Goal: Check status: Check status

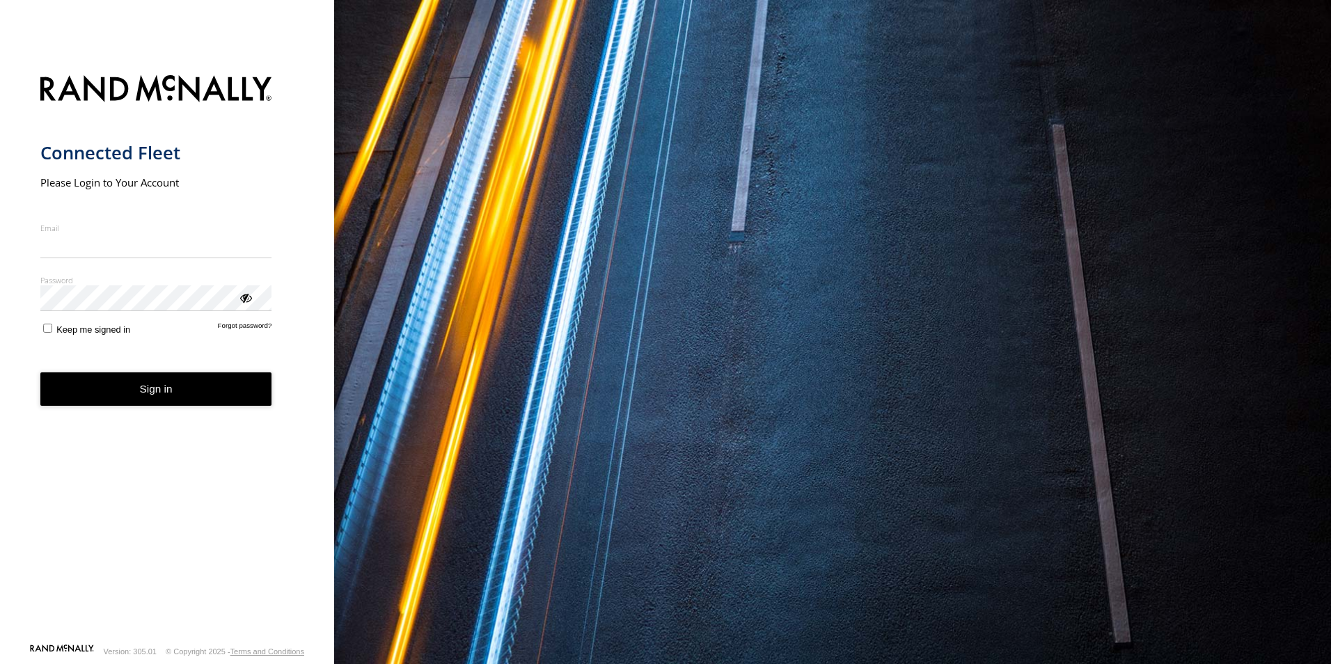
click at [176, 251] on input "Email" at bounding box center [156, 245] width 232 height 25
type input "**********"
click at [127, 397] on button "Sign in" at bounding box center [156, 390] width 232 height 34
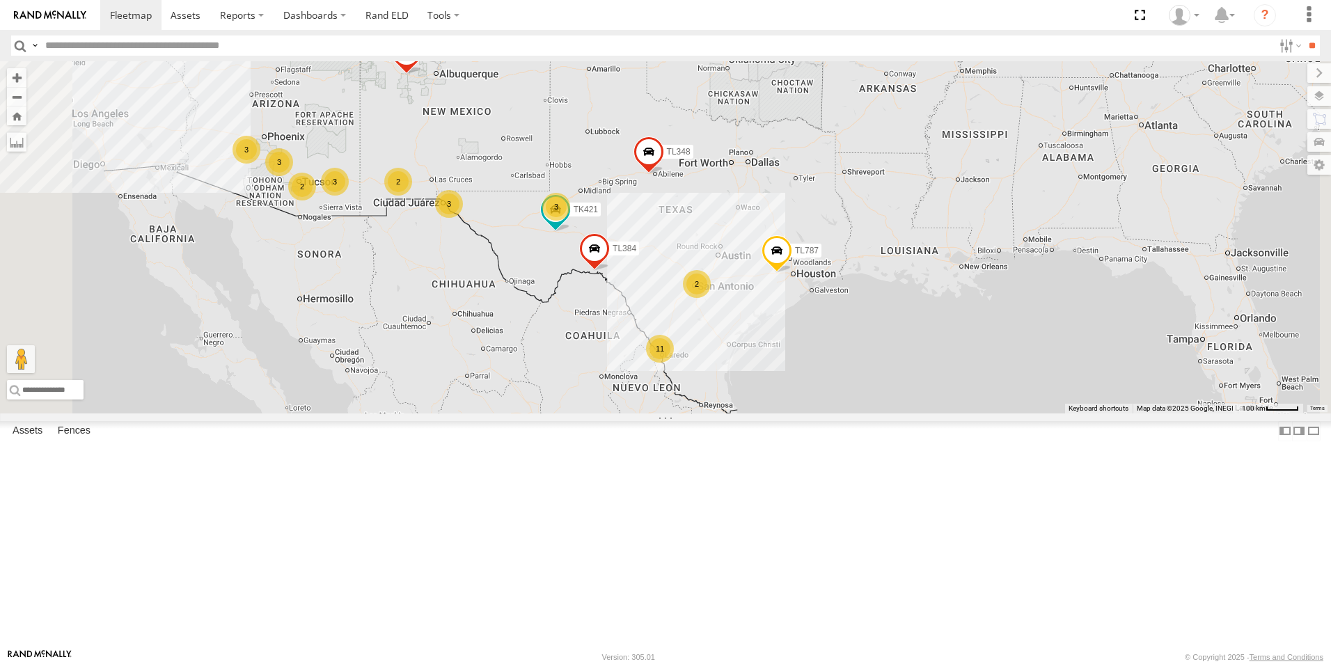
scroll to position [70, 0]
click at [75, 47] on input "text" at bounding box center [657, 46] width 1234 height 20
type input "*****"
click at [1306, 45] on input "**" at bounding box center [1312, 46] width 16 height 20
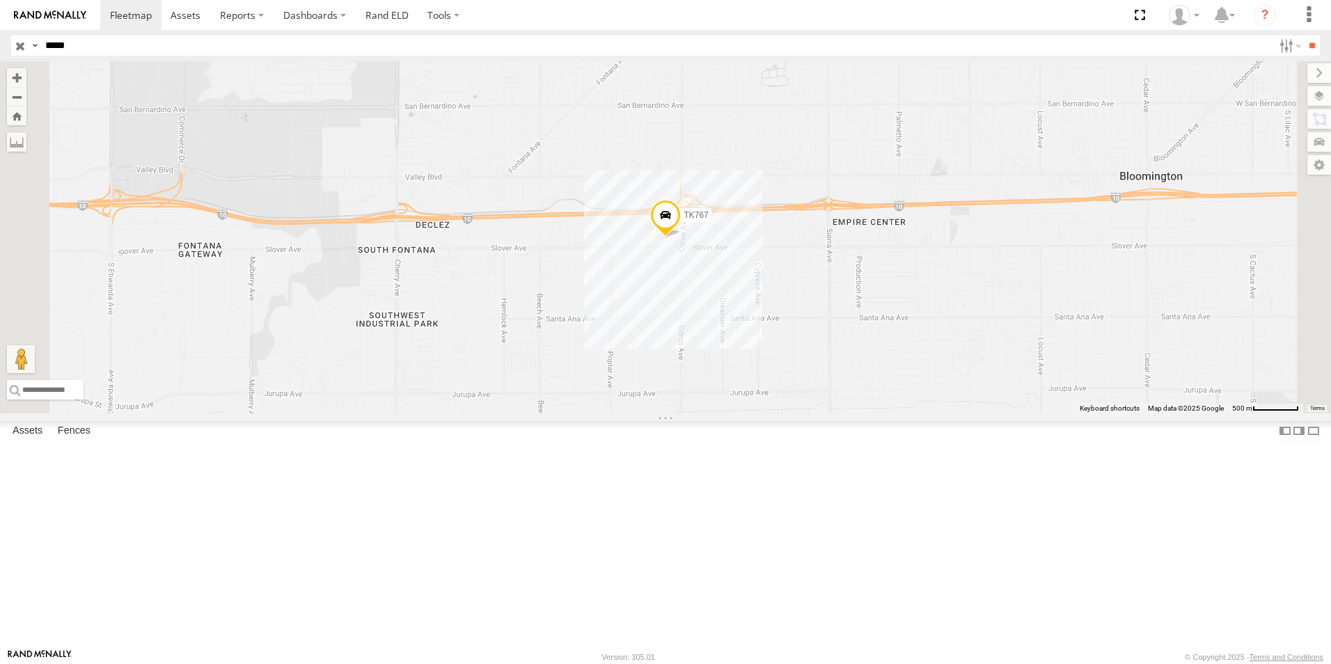
click at [708, 220] on span "TK767" at bounding box center [696, 215] width 24 height 10
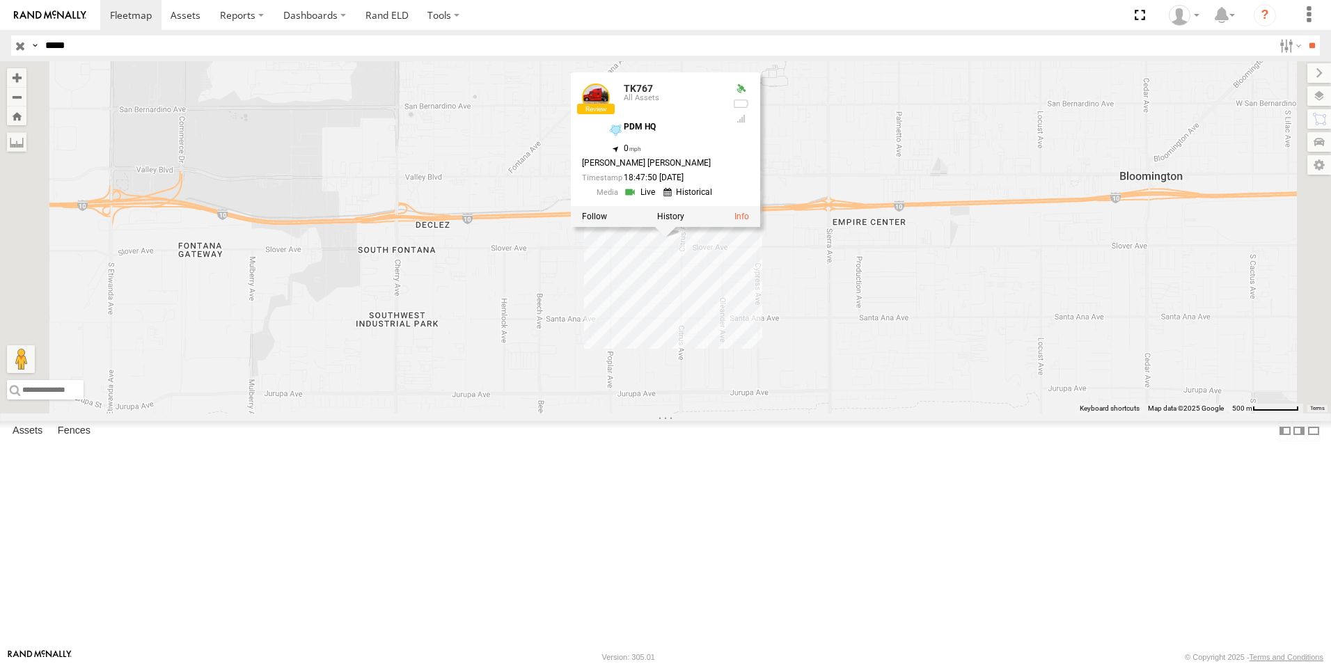
click at [659, 199] on link at bounding box center [642, 192] width 36 height 13
click at [716, 199] on link at bounding box center [690, 192] width 53 height 13
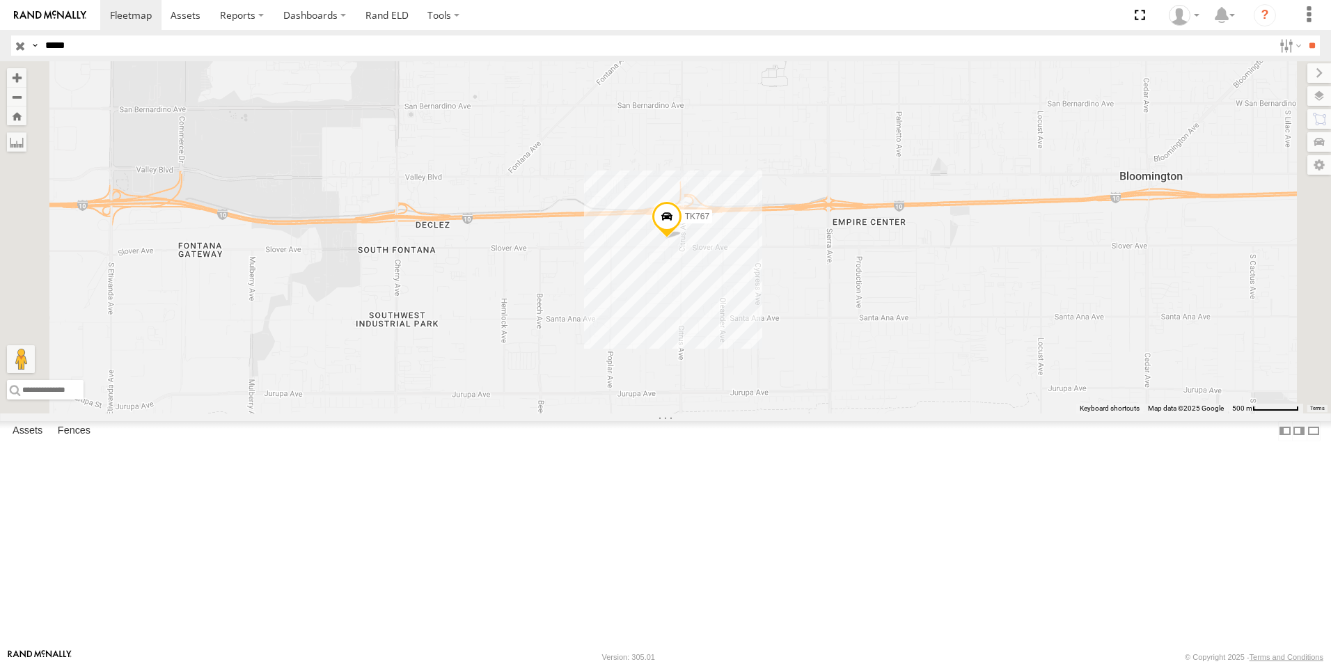
click at [710, 221] on span "TK767" at bounding box center [697, 217] width 24 height 10
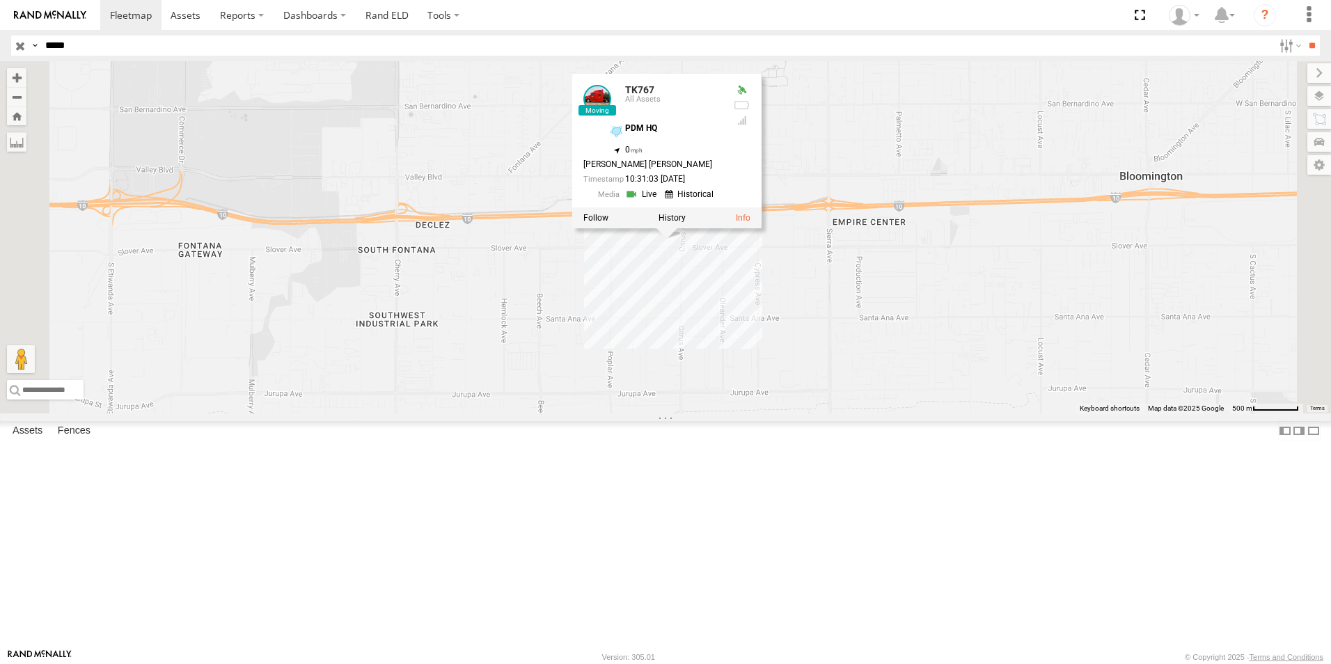
click at [661, 201] on link at bounding box center [643, 194] width 36 height 13
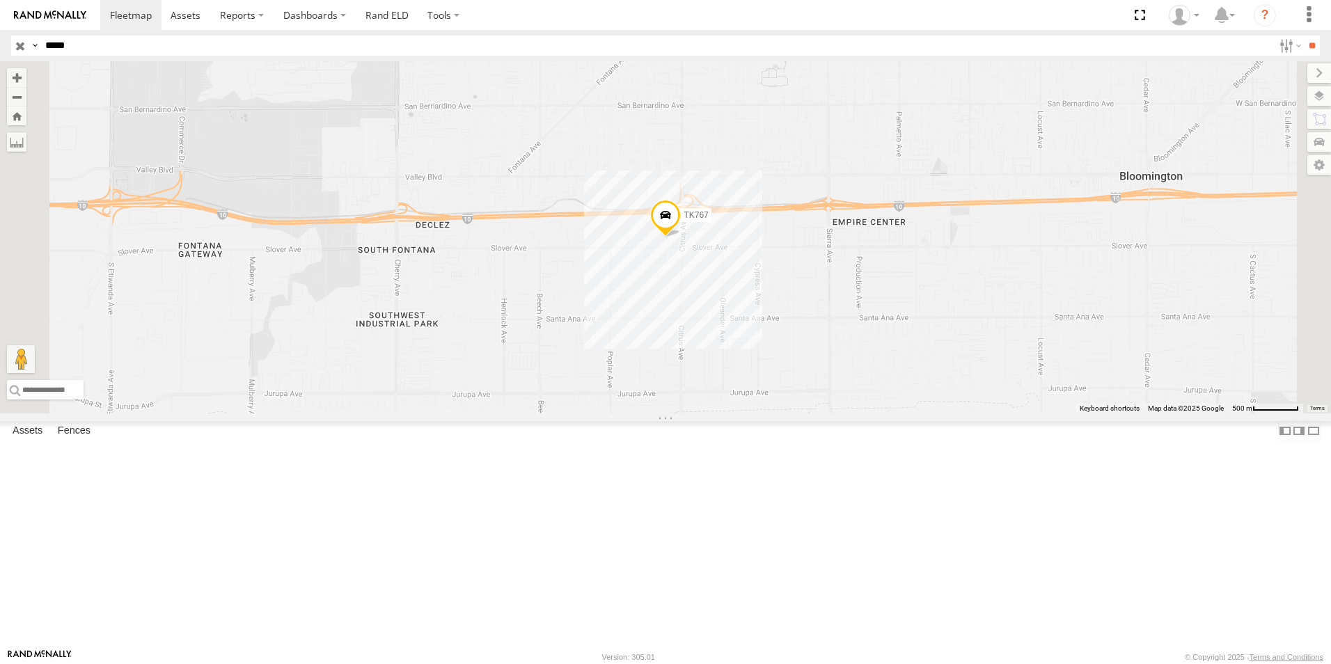
click at [708, 220] on span "TK767" at bounding box center [696, 215] width 24 height 10
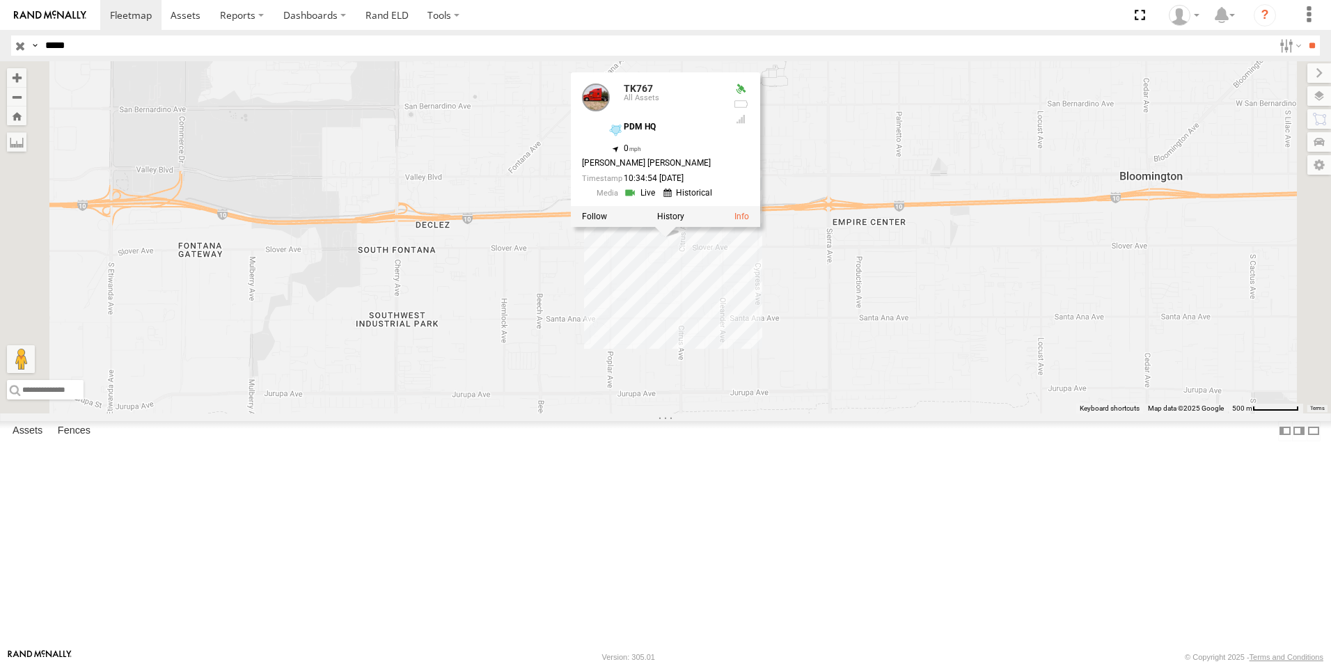
click at [659, 200] on link at bounding box center [642, 193] width 36 height 13
click at [716, 200] on link at bounding box center [690, 193] width 53 height 13
click at [659, 200] on link at bounding box center [642, 193] width 36 height 13
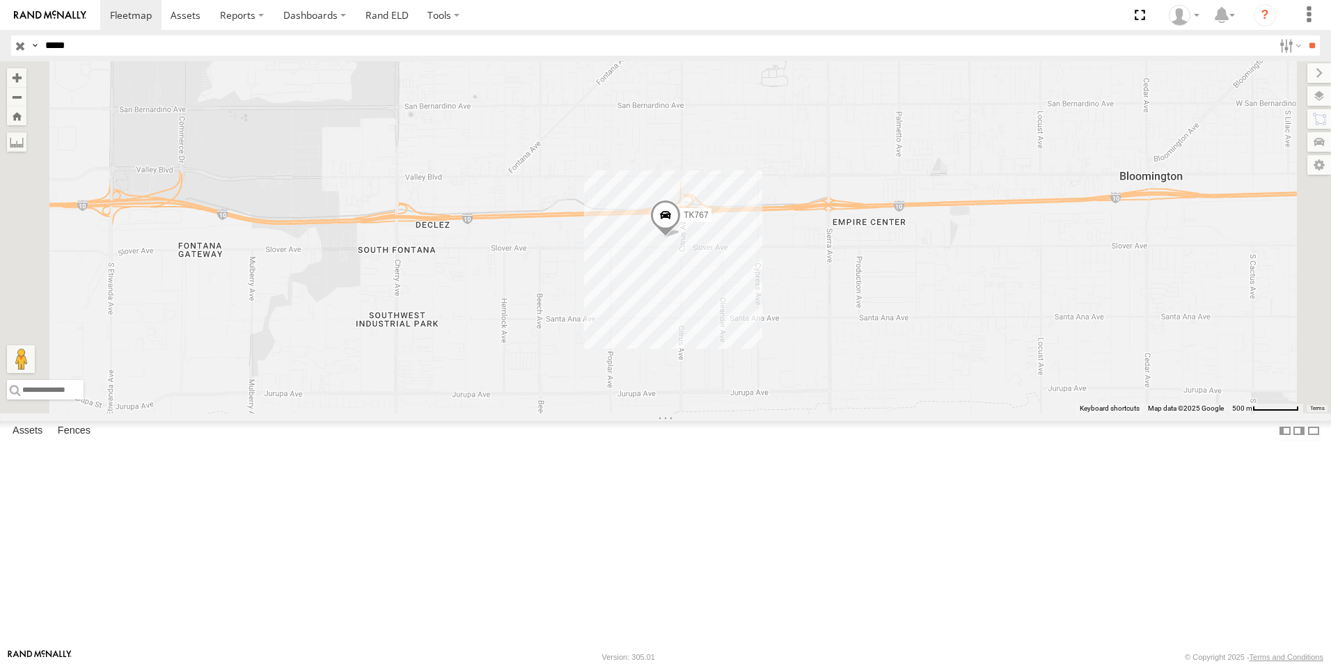
click at [708, 221] on span "TK767" at bounding box center [696, 216] width 24 height 10
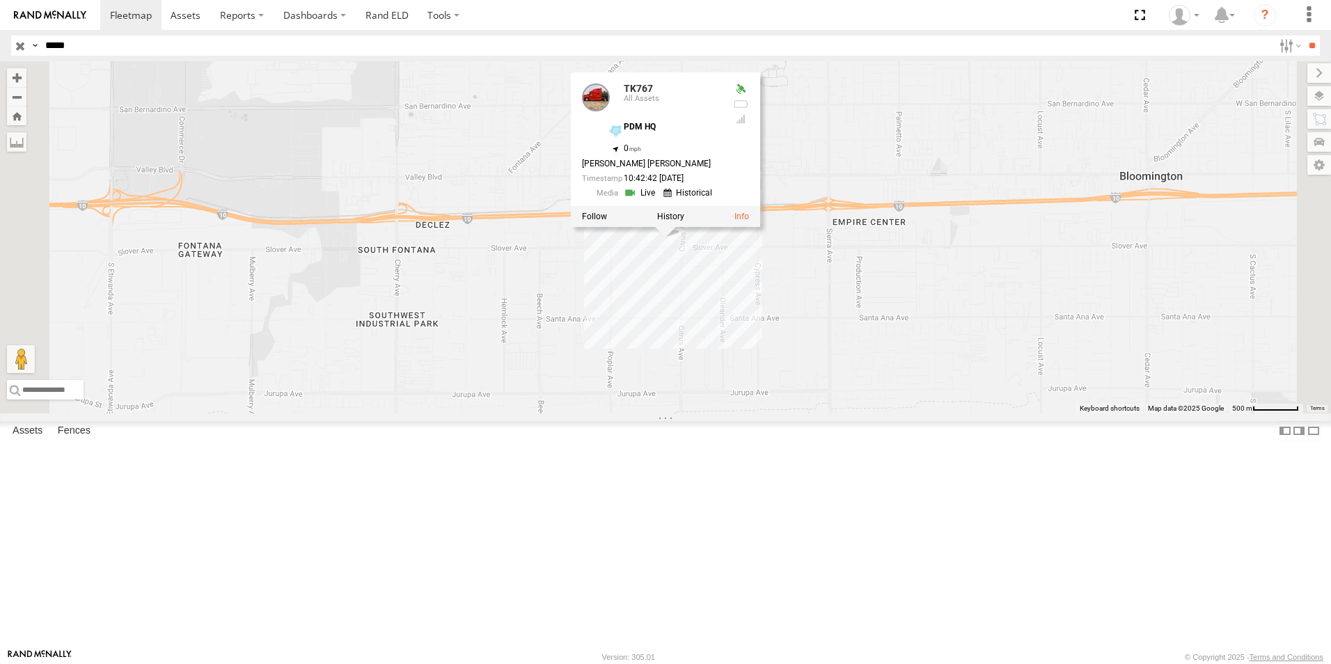
click at [716, 200] on link at bounding box center [690, 193] width 53 height 13
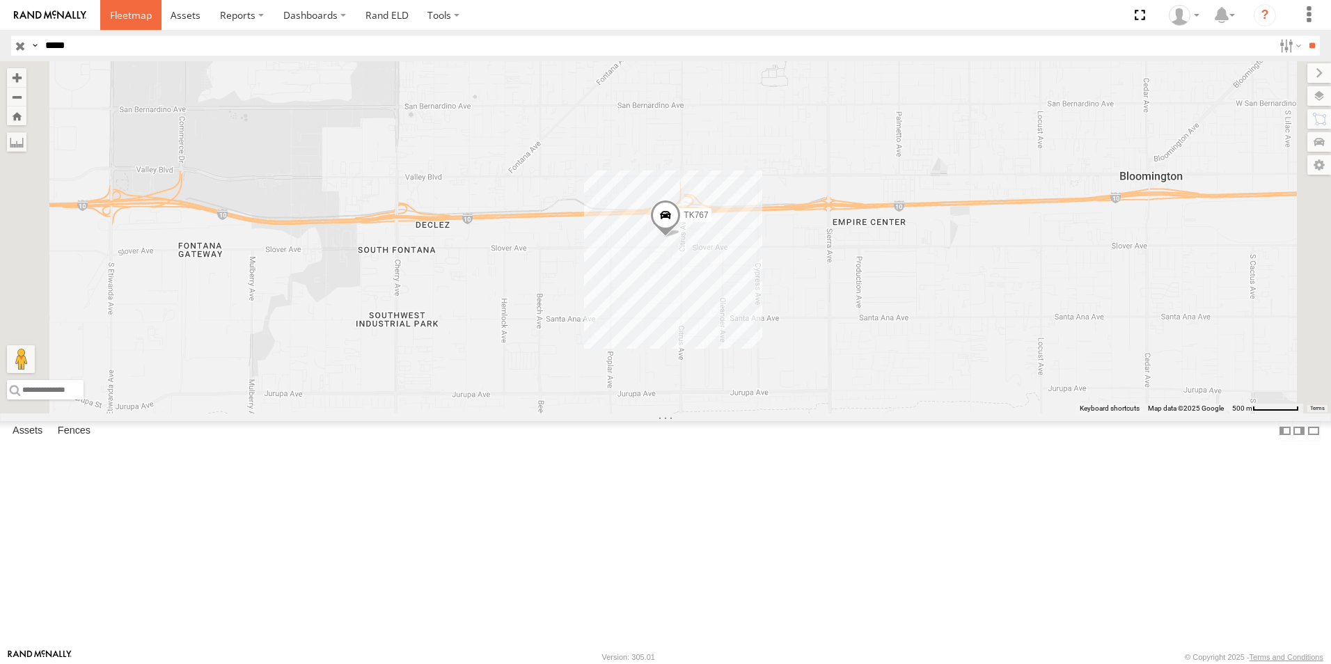
click at [132, 12] on span at bounding box center [131, 14] width 42 height 13
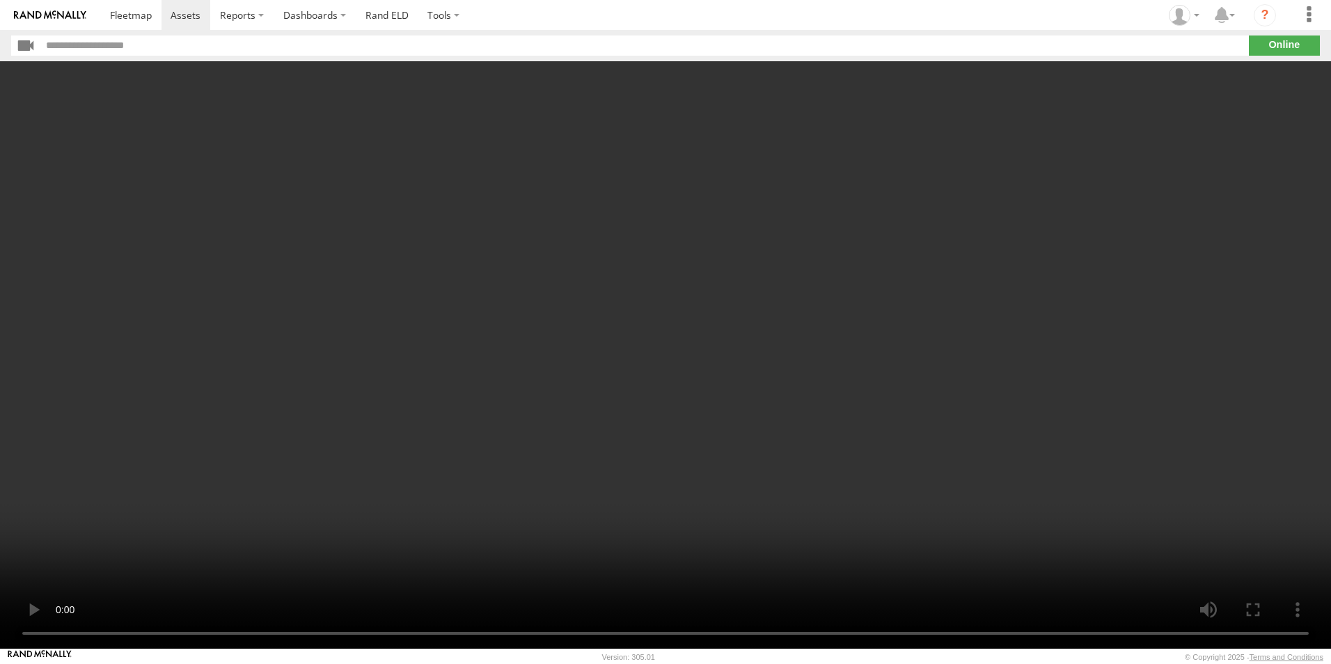
click at [670, 188] on video at bounding box center [665, 355] width 1331 height 588
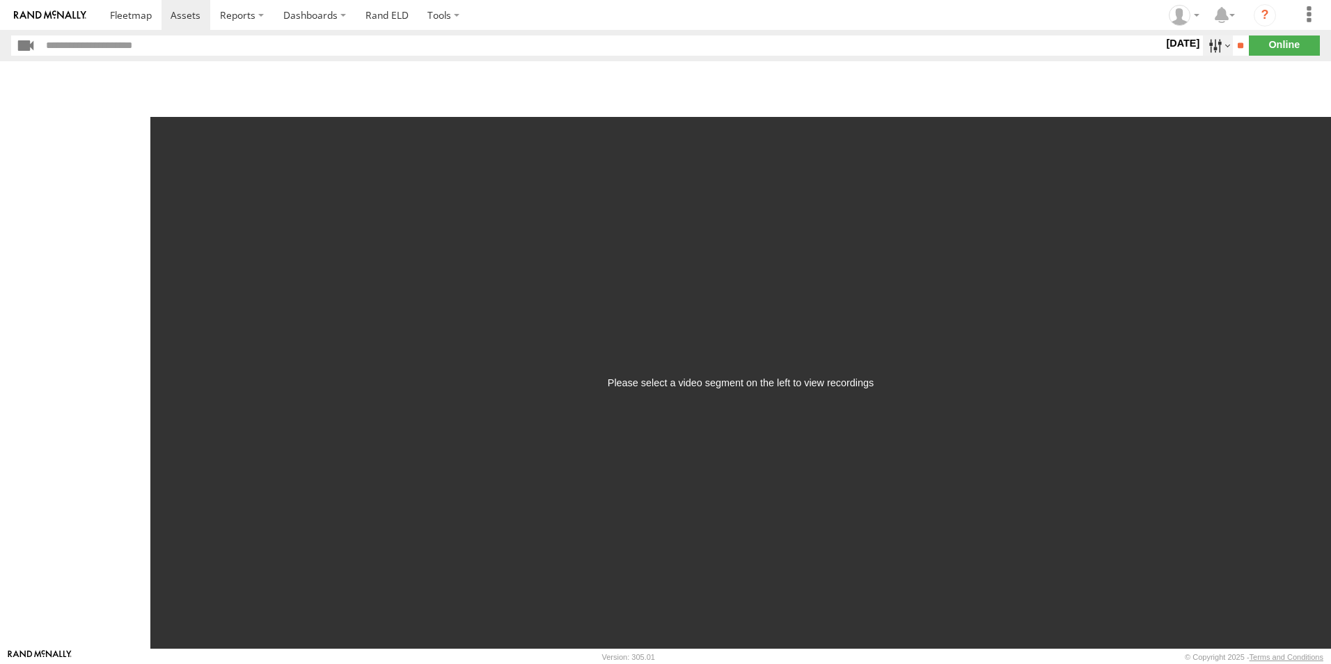
click at [1203, 43] on label at bounding box center [1218, 46] width 30 height 20
click at [0, 0] on label at bounding box center [0, 0] width 0 height 0
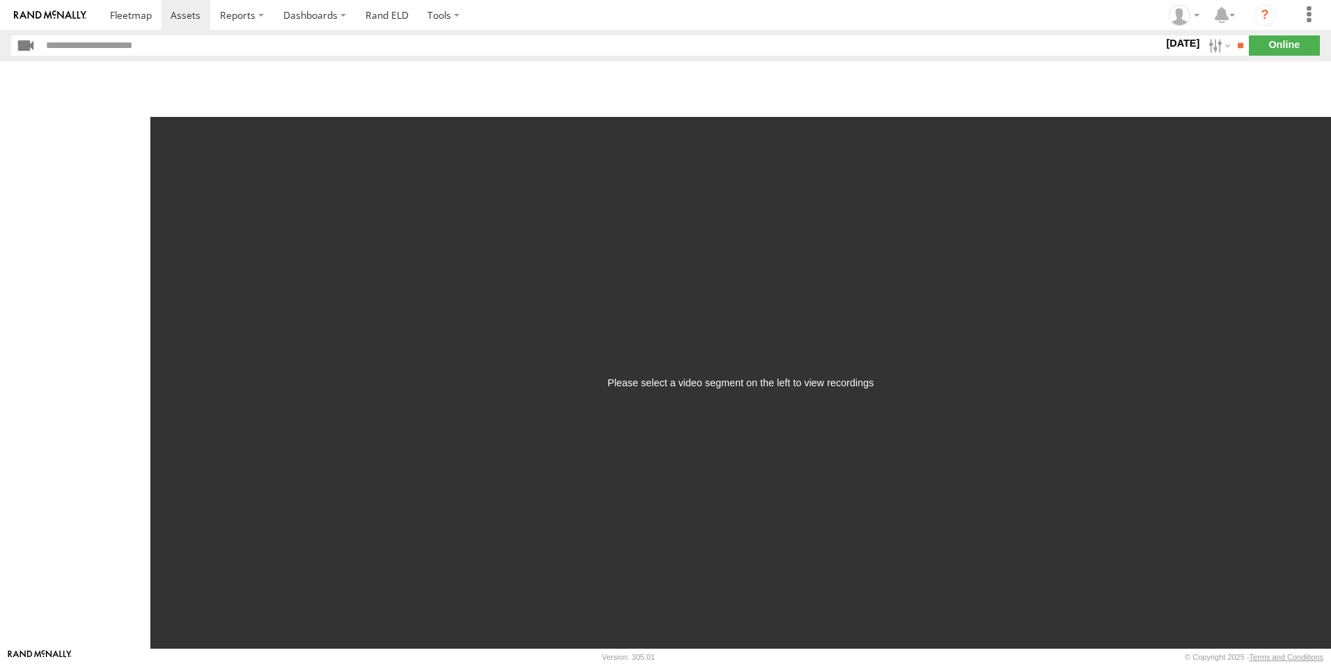
drag, startPoint x: 1112, startPoint y: 100, endPoint x: 1122, endPoint y: 102, distance: 10.5
click at [0, 0] on section "S M T W T F S" at bounding box center [0, 0] width 0 height 0
click at [0, 0] on label at bounding box center [0, 0] width 0 height 0
click at [1235, 46] on input "**" at bounding box center [1241, 46] width 16 height 20
click at [133, 194] on div at bounding box center [75, 355] width 150 height 588
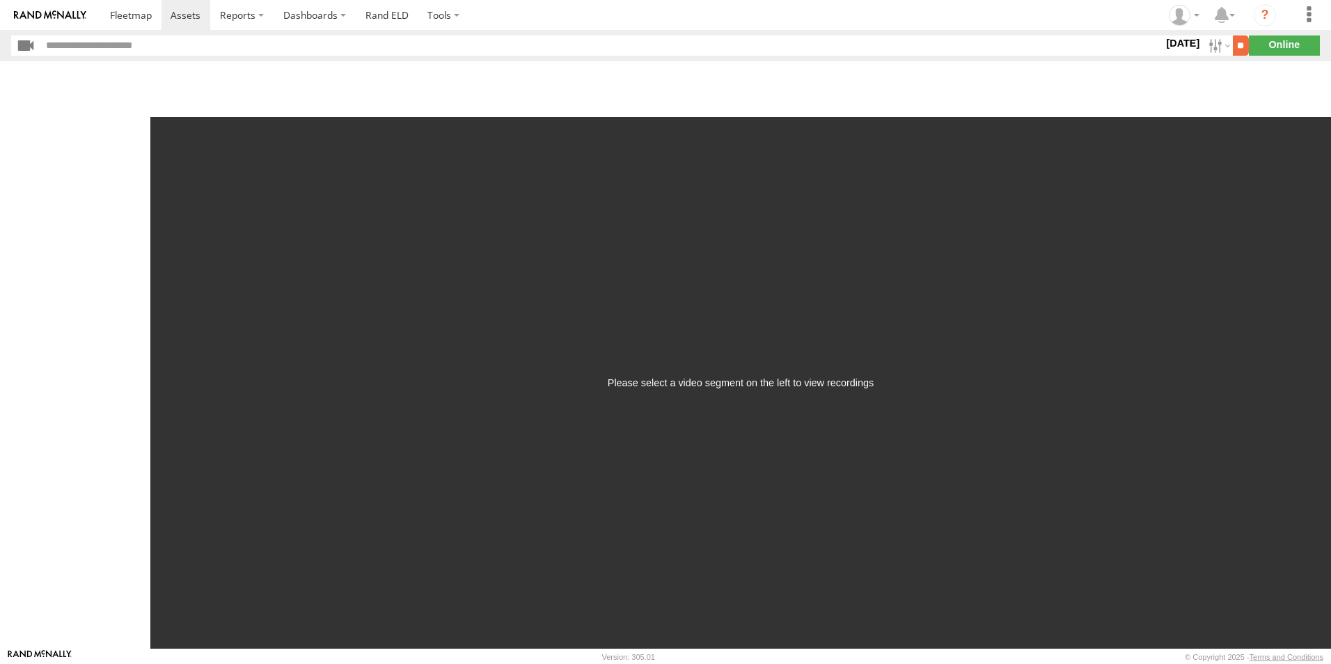
click at [1239, 43] on input "**" at bounding box center [1241, 46] width 16 height 20
click at [1208, 47] on label at bounding box center [1218, 46] width 30 height 20
click at [0, 0] on label at bounding box center [0, 0] width 0 height 0
click at [1236, 47] on input "**" at bounding box center [1241, 46] width 16 height 20
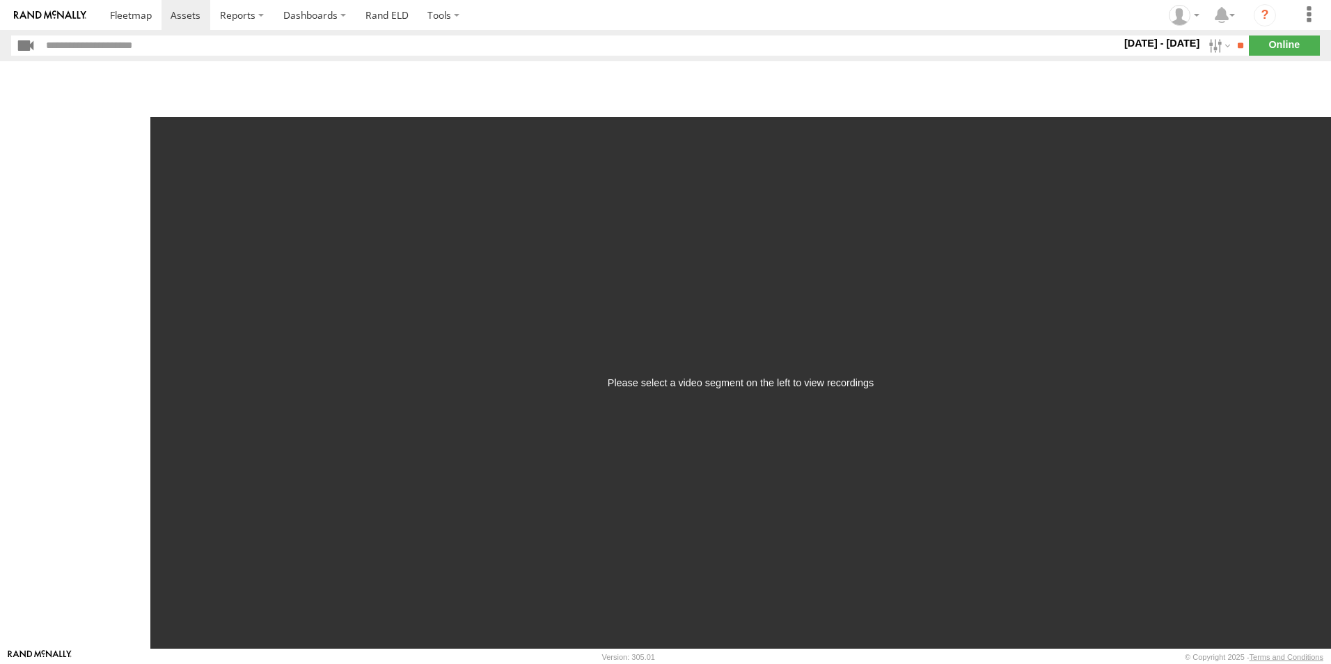
click at [136, 164] on div at bounding box center [75, 355] width 150 height 588
click at [1210, 44] on label at bounding box center [1218, 46] width 30 height 20
click at [0, 0] on span "Last 30 Days" at bounding box center [0, 0] width 0 height 0
click at [0, 0] on span "Last Month" at bounding box center [0, 0] width 0 height 0
click at [1238, 42] on input "**" at bounding box center [1241, 46] width 16 height 20
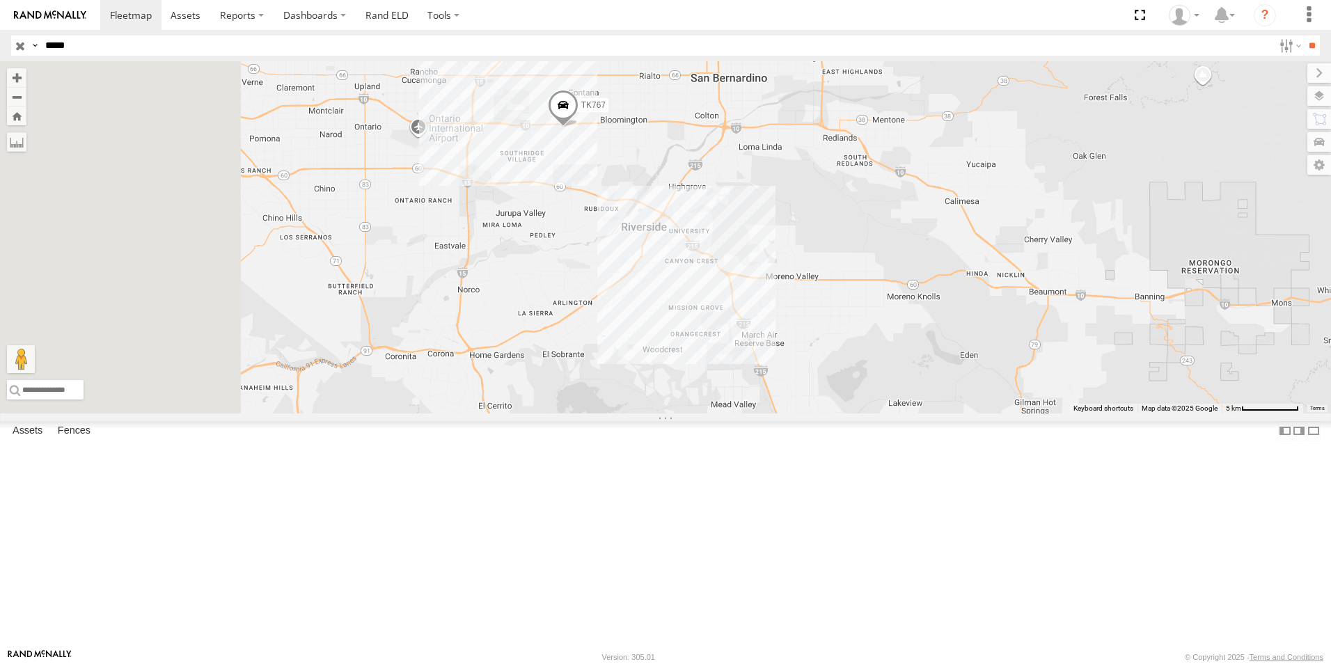
drag, startPoint x: 586, startPoint y: 156, endPoint x: 797, endPoint y: 194, distance: 214.3
click at [797, 194] on div "TK767" at bounding box center [665, 237] width 1331 height 352
